Goal: Transaction & Acquisition: Purchase product/service

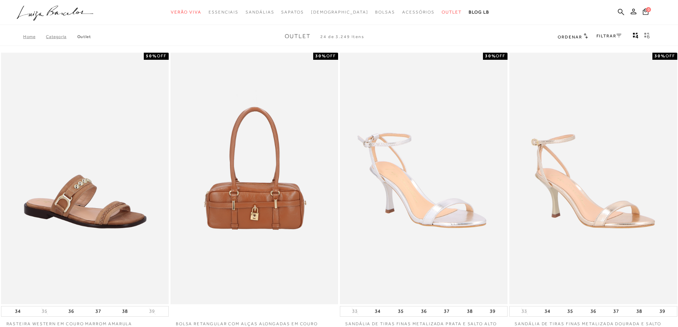
click at [610, 34] on link "FILTRAR" at bounding box center [608, 35] width 25 height 5
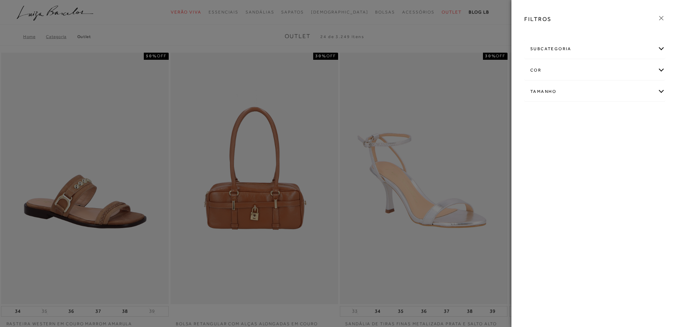
click at [584, 91] on div "Tamanho" at bounding box center [594, 91] width 140 height 19
click at [543, 147] on link "Ver mais..." at bounding box center [542, 145] width 19 height 5
click at [588, 156] on label "37" at bounding box center [585, 152] width 16 height 15
click at [582, 156] on input "37" at bounding box center [578, 153] width 7 height 7
checkbox input "true"
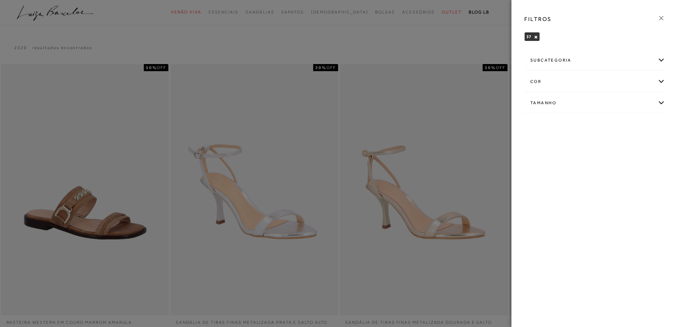
click at [661, 18] on icon at bounding box center [661, 18] width 4 height 4
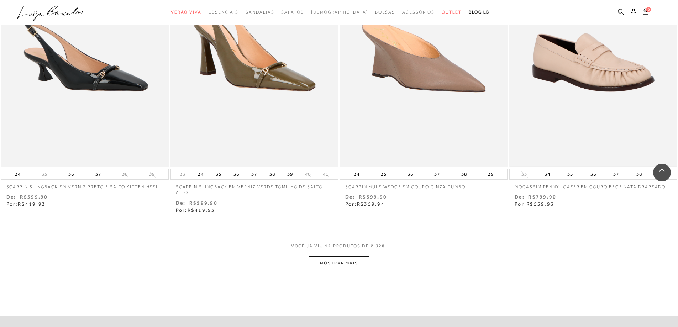
scroll to position [782, 0]
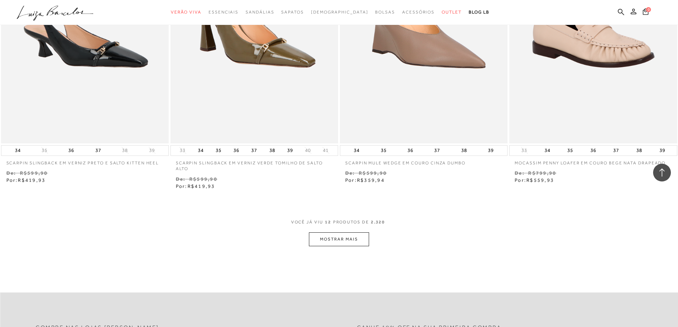
click at [343, 245] on button "MOSTRAR MAIS" at bounding box center [339, 239] width 60 height 14
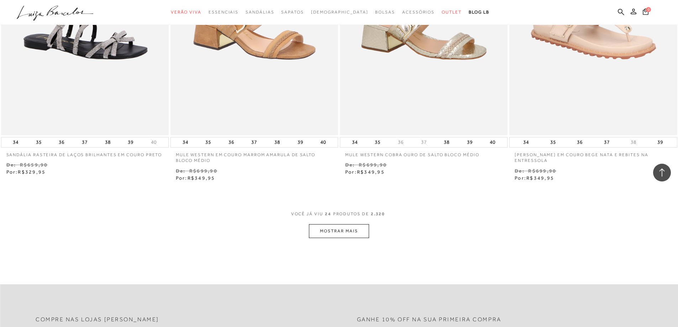
scroll to position [1707, 0]
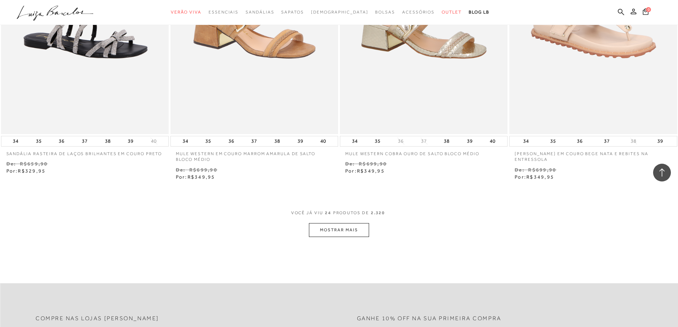
click at [344, 234] on button "MOSTRAR MAIS" at bounding box center [339, 230] width 60 height 14
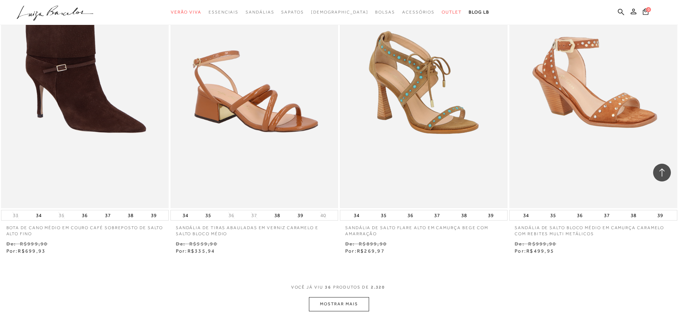
scroll to position [2632, 0]
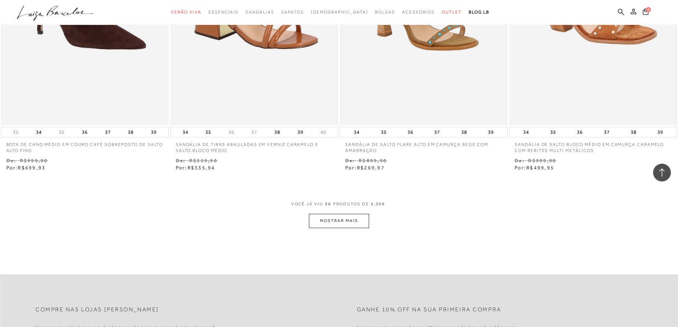
click at [351, 222] on button "MOSTRAR MAIS" at bounding box center [339, 221] width 60 height 14
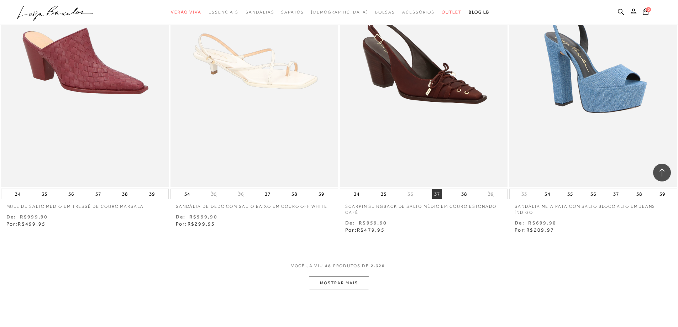
scroll to position [3521, 0]
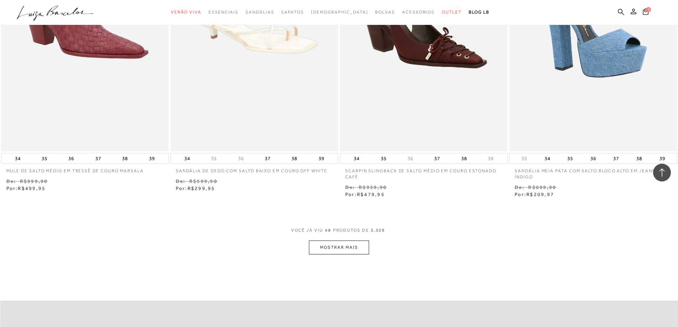
click at [353, 249] on button "MOSTRAR MAIS" at bounding box center [339, 247] width 60 height 14
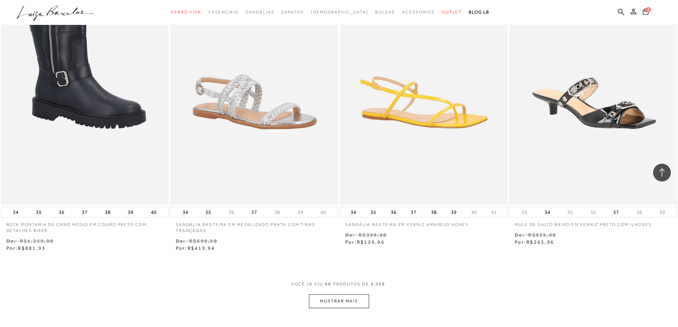
scroll to position [4374, 0]
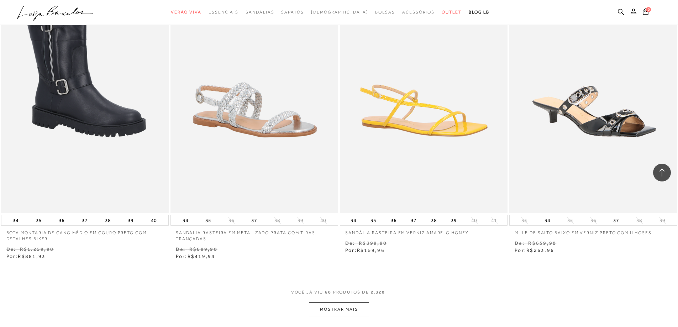
click at [344, 312] on button "MOSTRAR MAIS" at bounding box center [339, 309] width 60 height 14
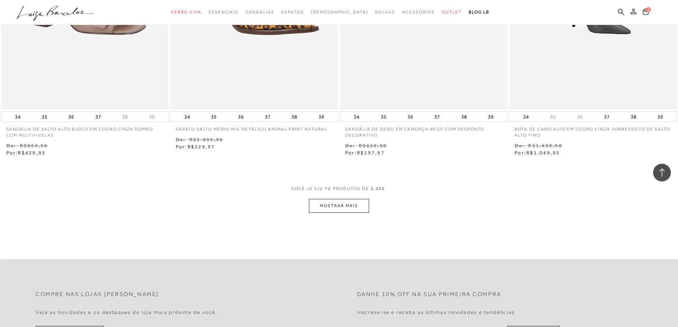
scroll to position [5406, 0]
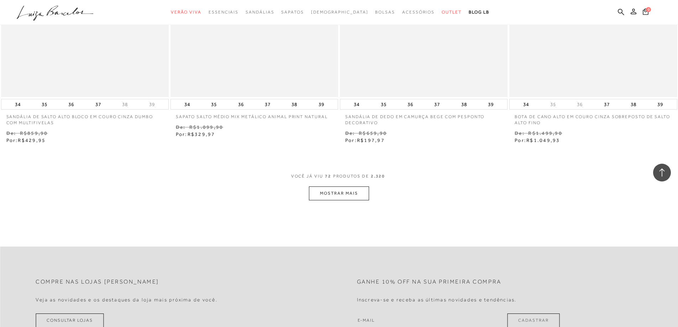
click at [337, 195] on button "MOSTRAR MAIS" at bounding box center [339, 193] width 60 height 14
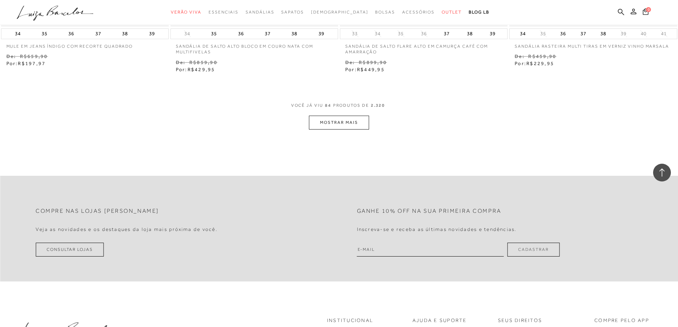
scroll to position [6402, 0]
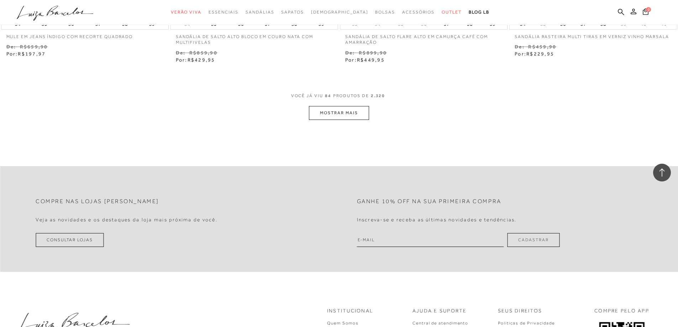
click at [334, 112] on button "MOSTRAR MAIS" at bounding box center [339, 113] width 60 height 14
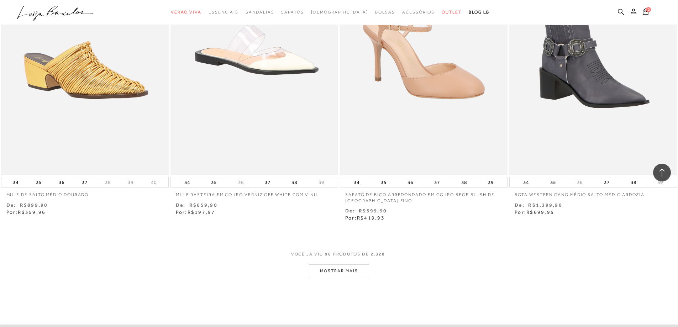
scroll to position [7184, 0]
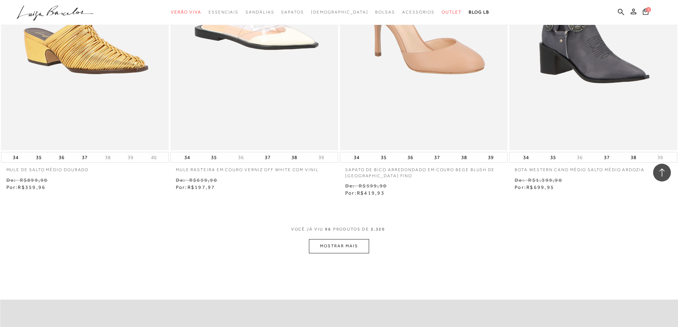
click at [338, 244] on button "MOSTRAR MAIS" at bounding box center [339, 246] width 60 height 14
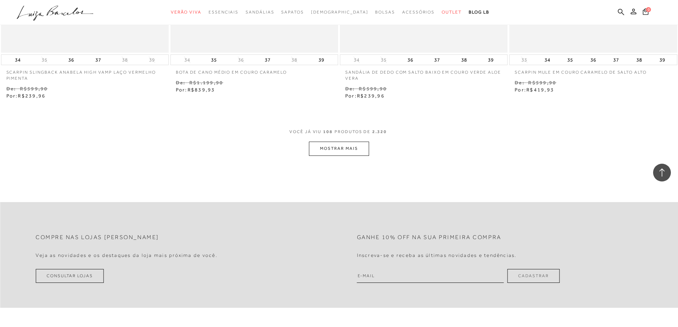
scroll to position [8215, 0]
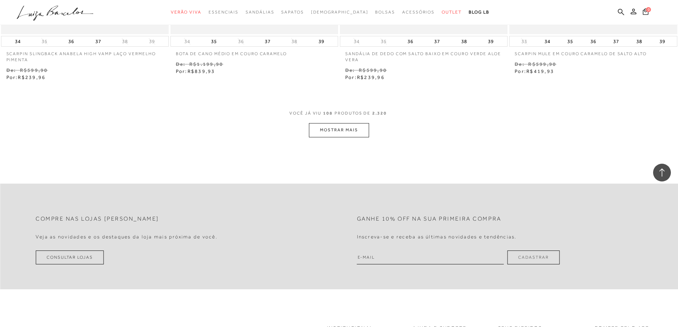
click at [335, 128] on button "MOSTRAR MAIS" at bounding box center [339, 130] width 60 height 14
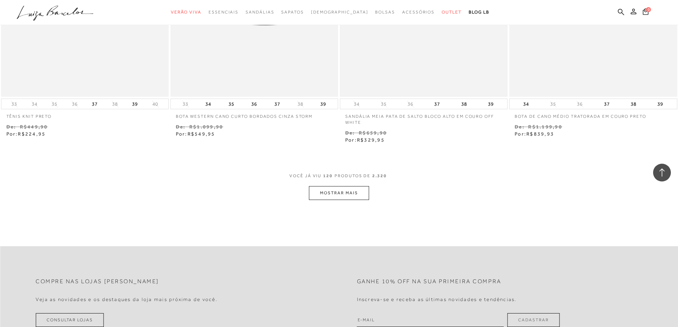
scroll to position [9069, 0]
click at [355, 191] on button "MOSTRAR MAIS" at bounding box center [339, 192] width 60 height 14
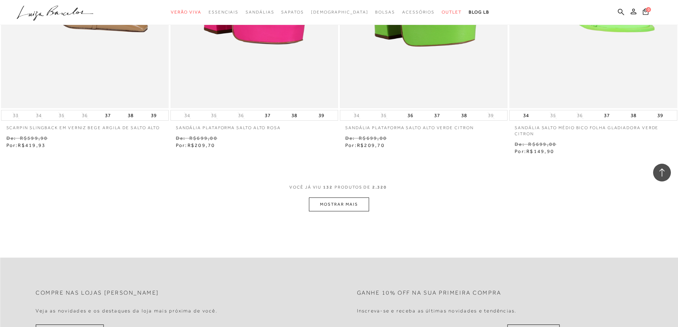
scroll to position [9994, 0]
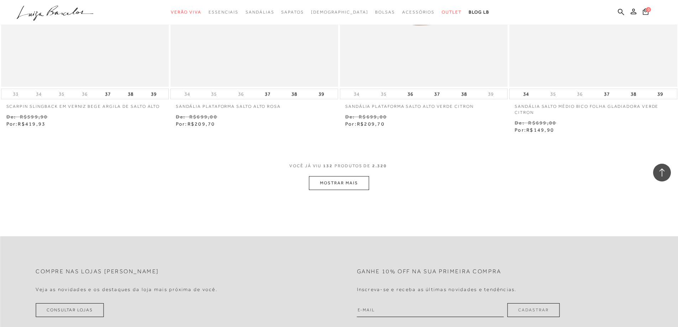
click at [350, 185] on button "MOSTRAR MAIS" at bounding box center [339, 183] width 60 height 14
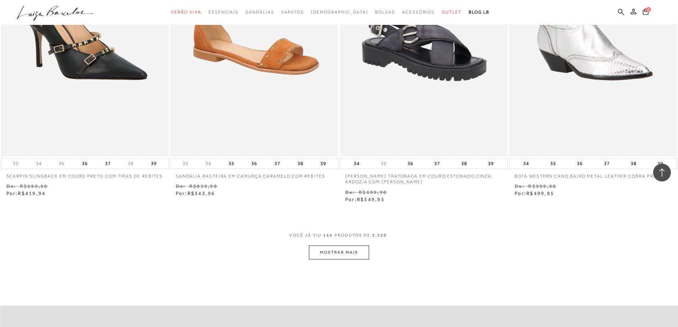
scroll to position [10847, 0]
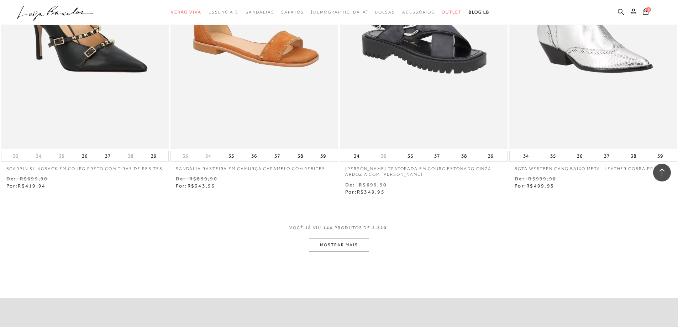
click at [339, 247] on button "MOSTRAR MAIS" at bounding box center [339, 245] width 60 height 14
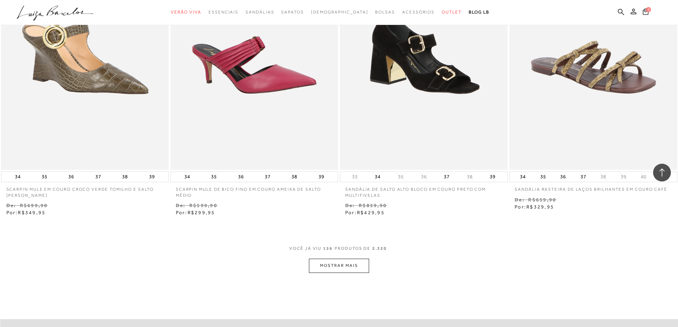
scroll to position [11772, 0]
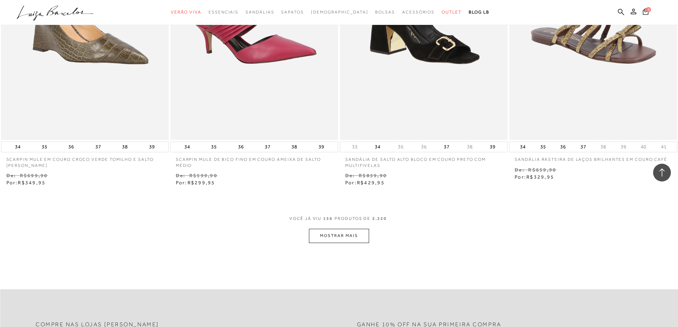
click at [344, 237] on button "MOSTRAR MAIS" at bounding box center [339, 236] width 60 height 14
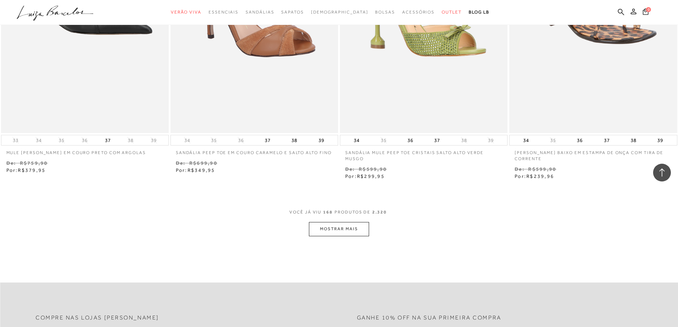
scroll to position [12697, 0]
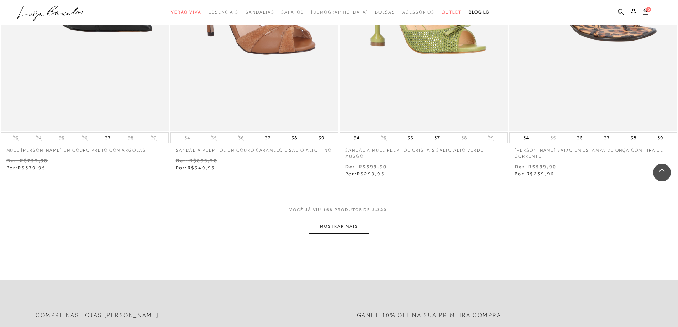
click at [344, 228] on button "MOSTRAR MAIS" at bounding box center [339, 226] width 60 height 14
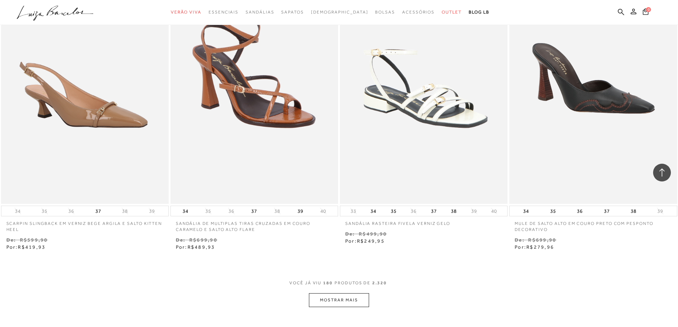
scroll to position [13550, 0]
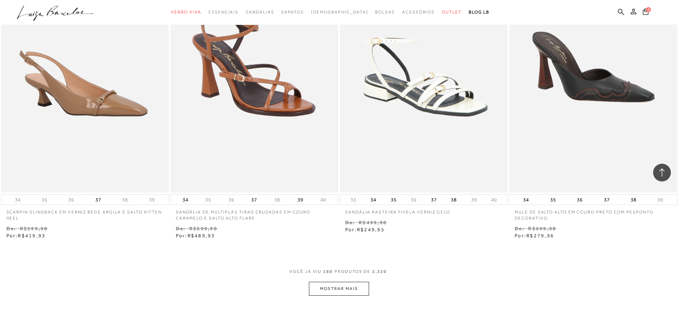
click at [348, 291] on button "MOSTRAR MAIS" at bounding box center [339, 289] width 60 height 14
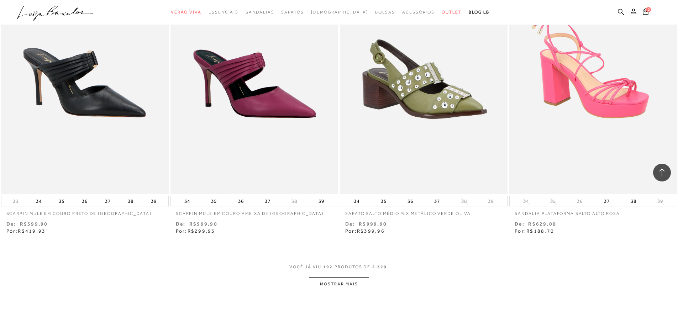
scroll to position [14617, 0]
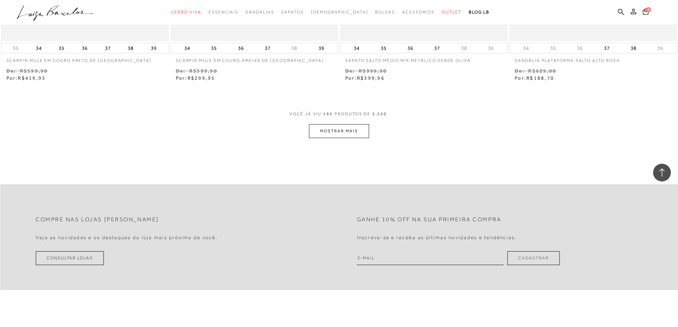
click at [335, 134] on button "MOSTRAR MAIS" at bounding box center [339, 131] width 60 height 14
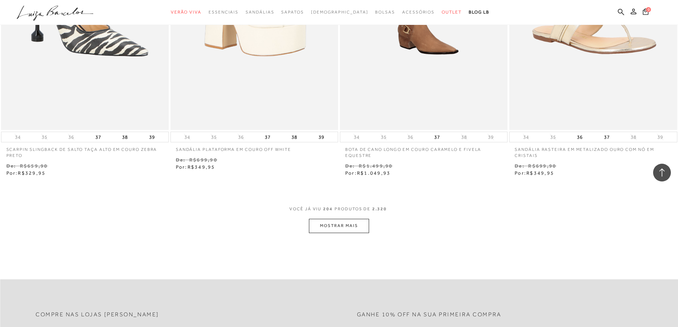
scroll to position [15506, 0]
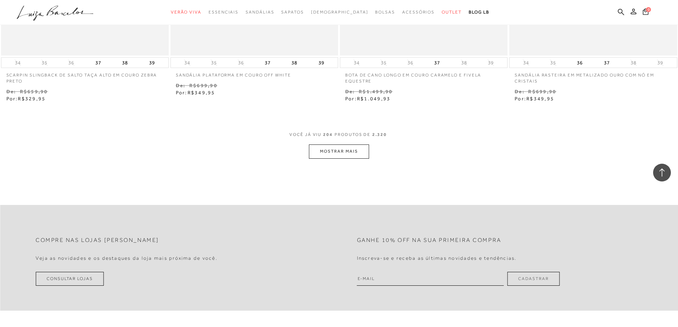
click at [335, 153] on button "MOSTRAR MAIS" at bounding box center [339, 151] width 60 height 14
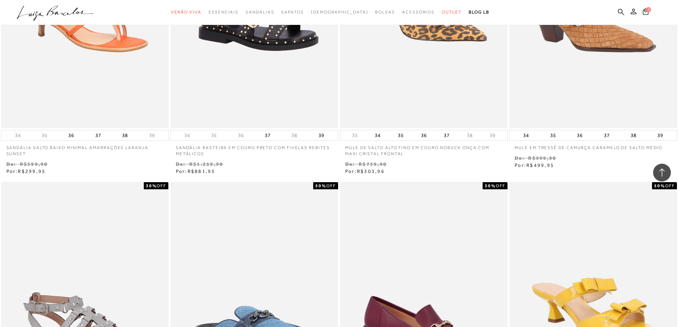
scroll to position [16040, 0]
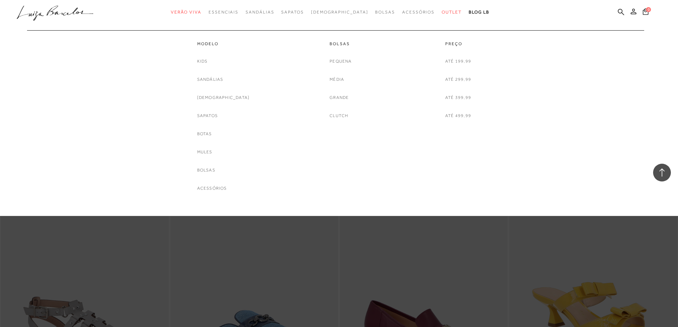
click at [332, 164] on div "Modelo Kids Sandálias Rasteiras Sapatos Botas Mules Bolsas Acessórios Bolsas" at bounding box center [335, 111] width 631 height 162
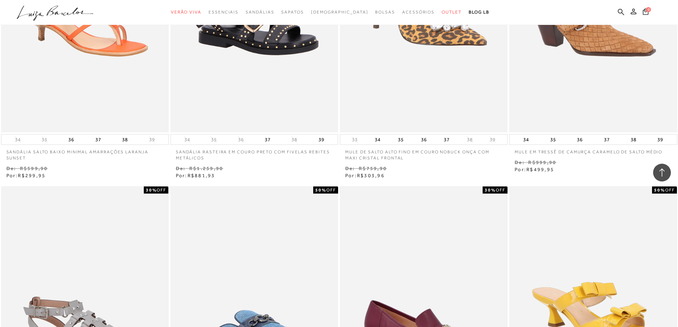
click at [364, 259] on img at bounding box center [423, 311] width 166 height 249
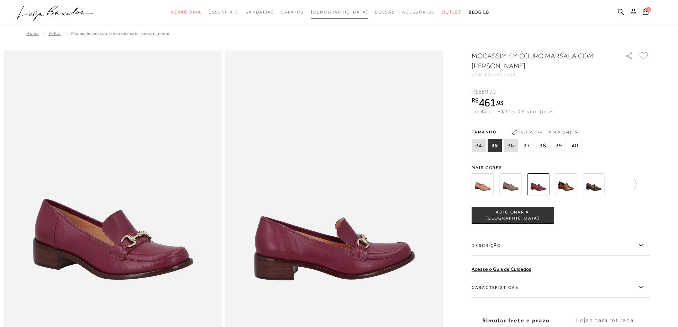
click at [335, 14] on span "[DEMOGRAPHIC_DATA]" at bounding box center [339, 12] width 57 height 5
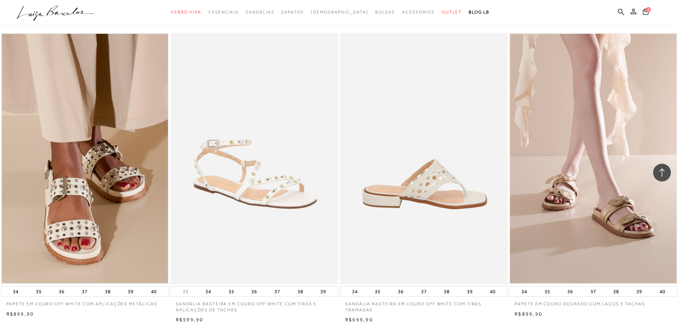
scroll to position [1458, 0]
